Goal: Complete application form

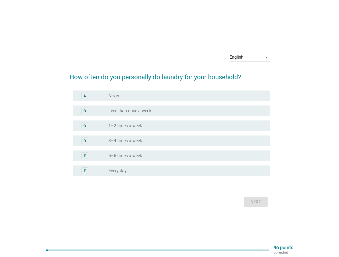
click at [169, 129] on div "radio_button_unchecked 1–2 times a week" at bounding box center [186, 126] width 157 height 6
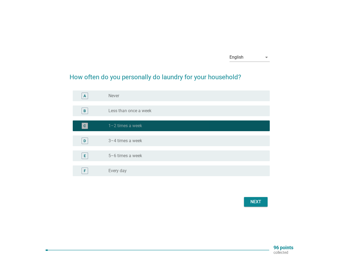
click at [249, 57] on div "English" at bounding box center [245, 57] width 33 height 9
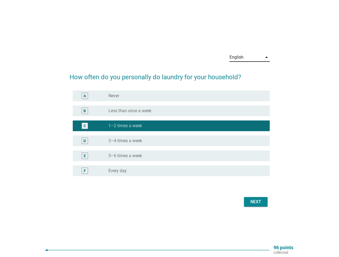
click at [169, 137] on div "D radio_button_unchecked 3–4 times a week" at bounding box center [171, 141] width 197 height 11
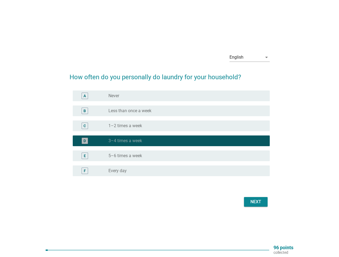
click at [169, 134] on div "D radio_button_checked 3–4 times a week" at bounding box center [169, 141] width 200 height 15
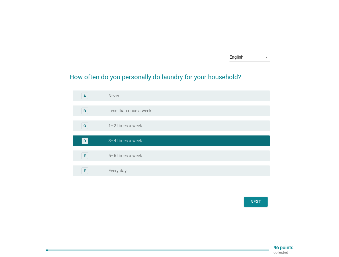
click at [171, 96] on div "radio_button_unchecked Never" at bounding box center [184, 95] width 153 height 5
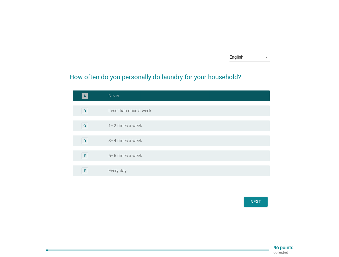
click at [114, 96] on label "Never" at bounding box center [113, 95] width 11 height 5
click at [171, 111] on div "radio_button_unchecked Less than once a week" at bounding box center [184, 110] width 153 height 5
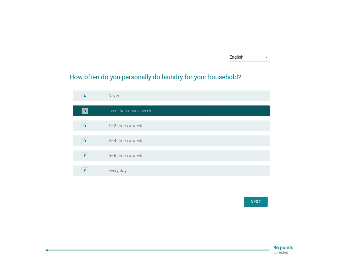
click at [130, 111] on label "Less than once a week" at bounding box center [129, 110] width 43 height 5
click at [171, 126] on div "radio_button_unchecked 1–2 times a week" at bounding box center [184, 125] width 153 height 5
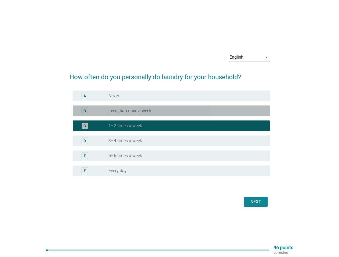
click at [125, 126] on label "1–2 times a week" at bounding box center [125, 125] width 34 height 5
